Goal: Find specific page/section: Find specific page/section

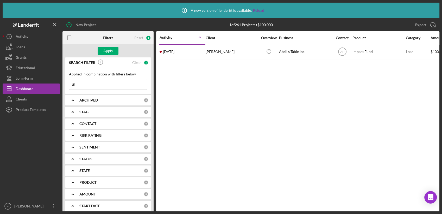
type input "u"
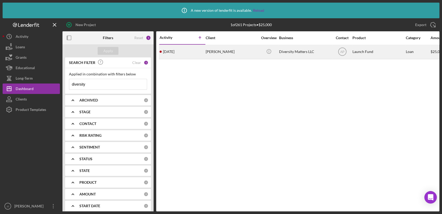
type input "diversity"
click at [231, 48] on div "[PERSON_NAME]" at bounding box center [232, 52] width 52 height 14
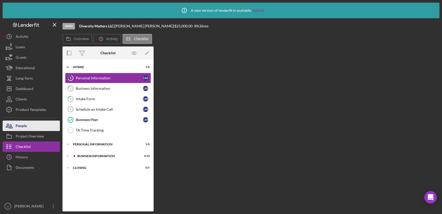
click at [23, 127] on div "People" at bounding box center [21, 126] width 11 height 12
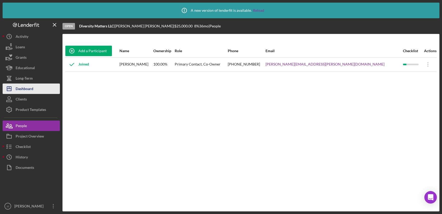
click at [32, 90] on div "Dashboard" at bounding box center [25, 89] width 18 height 12
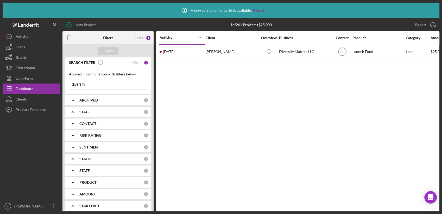
click at [94, 81] on input "diversity" at bounding box center [108, 84] width 78 height 10
type input "d"
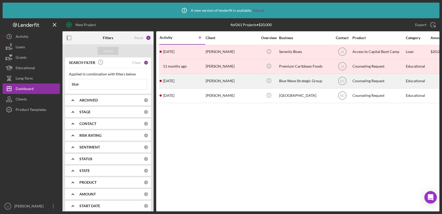
type input "blue"
click at [214, 79] on div "[PERSON_NAME]" at bounding box center [232, 81] width 52 height 14
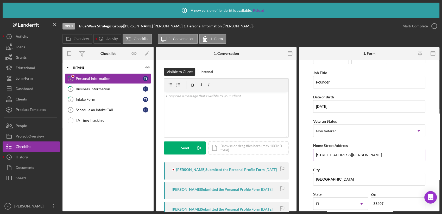
scroll to position [145, 0]
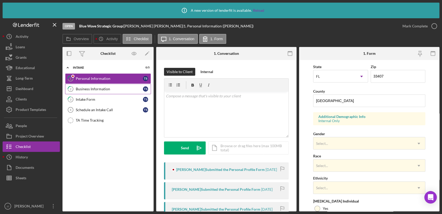
click at [118, 93] on link "2 Business Information T S" at bounding box center [108, 89] width 86 height 10
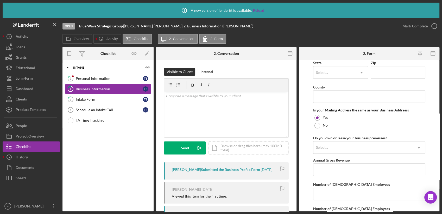
scroll to position [292, 0]
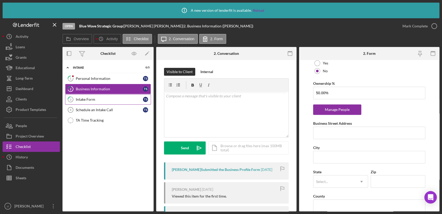
click at [111, 95] on link "3 Intake Form T S" at bounding box center [108, 99] width 86 height 10
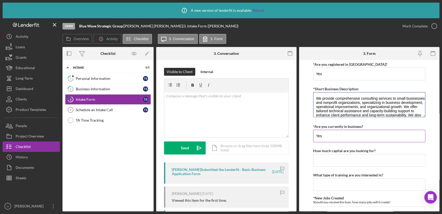
scroll to position [25, 0]
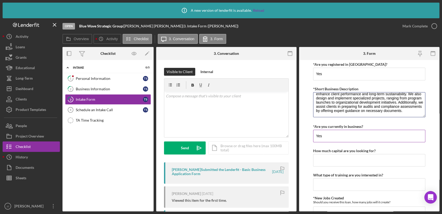
drag, startPoint x: 317, startPoint y: 98, endPoint x: 391, endPoint y: 123, distance: 77.6
click at [366, 102] on textarea "We provide comprehensive consulting services to small businesses and nonprofit …" at bounding box center [369, 104] width 112 height 25
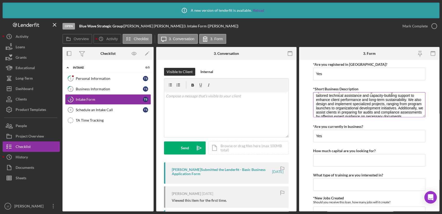
scroll to position [0, 0]
drag, startPoint x: 317, startPoint y: 96, endPoint x: 328, endPoint y: 109, distance: 17.6
click at [328, 109] on textarea "We provide comprehensive consulting services to small businesses and nonprofit …" at bounding box center [369, 104] width 112 height 25
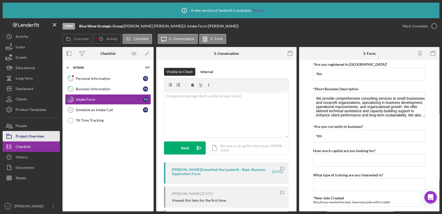
click at [29, 137] on div "Project Overview" at bounding box center [30, 137] width 28 height 12
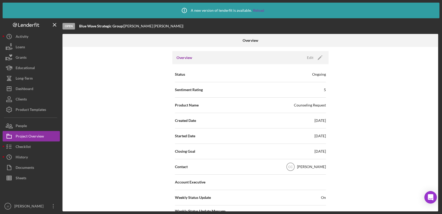
scroll to position [58, 0]
